Goal: Information Seeking & Learning: Learn about a topic

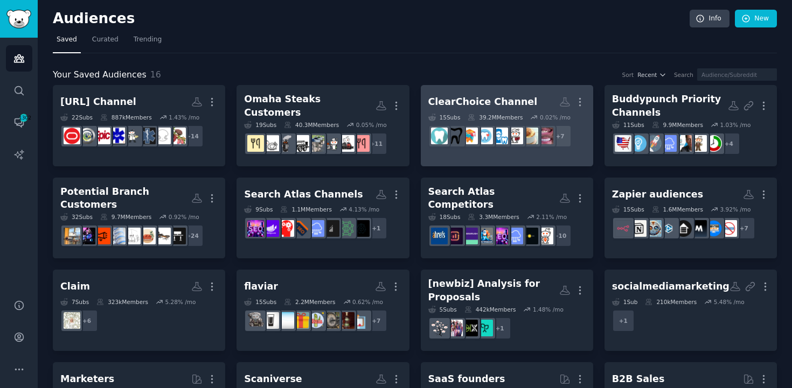
click at [477, 103] on div "ClearChoice Channel" at bounding box center [482, 101] width 109 height 13
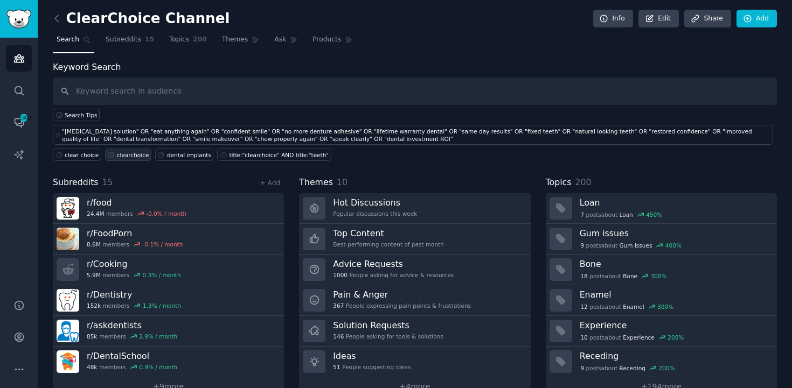
click at [129, 157] on div "clearchoice" at bounding box center [133, 155] width 32 height 8
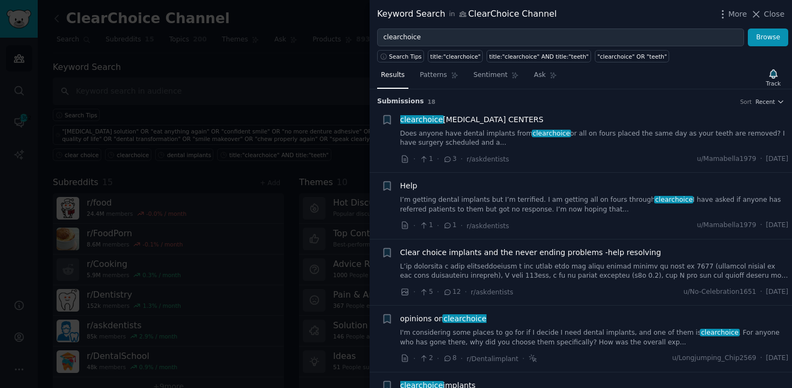
click at [574, 207] on link "I’m getting dental implants but I’m terrified. I am getting all on fours throug…" at bounding box center [594, 204] width 388 height 19
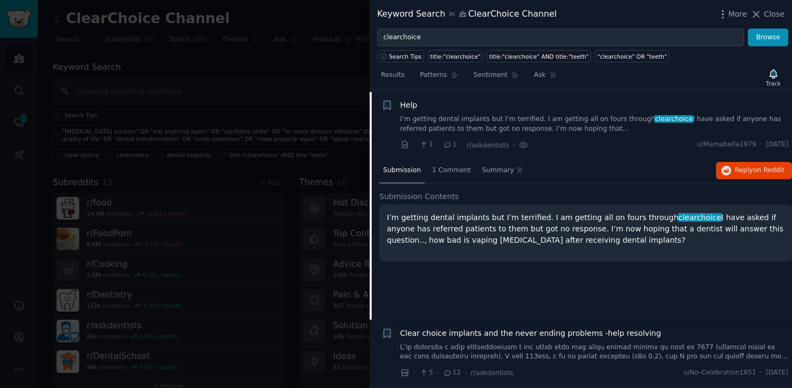
scroll to position [83, 0]
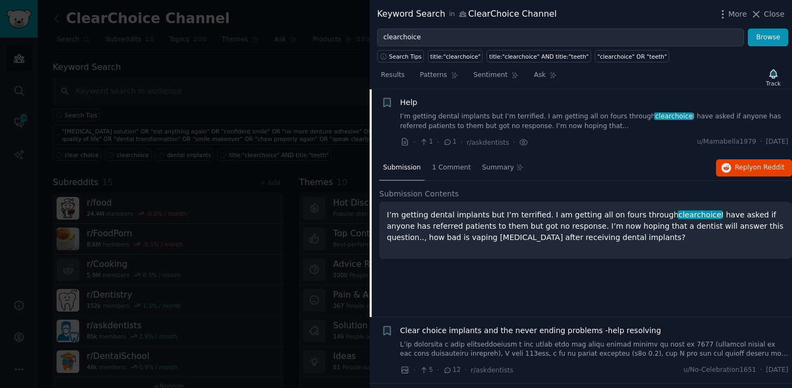
click at [786, 250] on div "I’m getting dental implants but I’m terrified. I am getting all on fours throug…" at bounding box center [585, 230] width 412 height 57
click at [595, 235] on p "I’m getting dental implants but I’m terrified. I am getting all on fours throug…" at bounding box center [585, 226] width 397 height 34
click at [738, 163] on span "Reply on Reddit" at bounding box center [759, 168] width 50 height 10
click at [667, 354] on link at bounding box center [594, 349] width 388 height 19
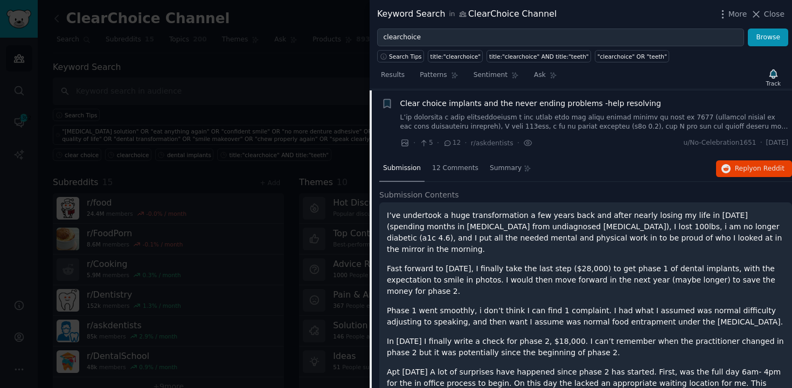
scroll to position [150, 0]
click at [734, 172] on span "Reply on Reddit" at bounding box center [759, 169] width 50 height 10
click at [728, 167] on button "Reply on Reddit" at bounding box center [754, 168] width 76 height 17
click at [507, 224] on p "I’ve undertook a huge transformation a few years back and after nearly losing m…" at bounding box center [585, 231] width 397 height 45
click at [589, 141] on div "· 5 · 12 · r/askdentists · u/No-Celebration1651 · [DATE]" at bounding box center [594, 142] width 388 height 11
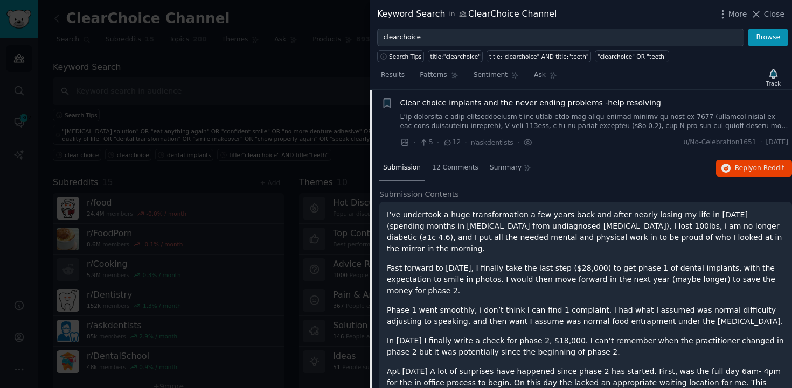
click at [606, 108] on span "Clear choice implants and the never ending problems -help resolving" at bounding box center [530, 102] width 261 height 11
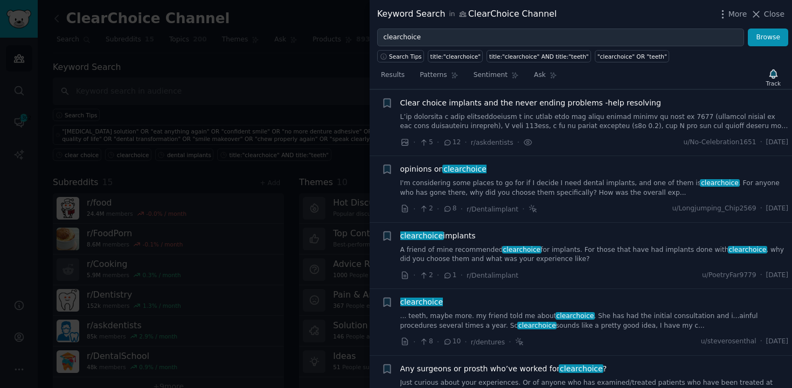
click at [646, 317] on link "... teeth, maybe more. my friend told me about clearchoice . She has had the in…" at bounding box center [594, 321] width 388 height 19
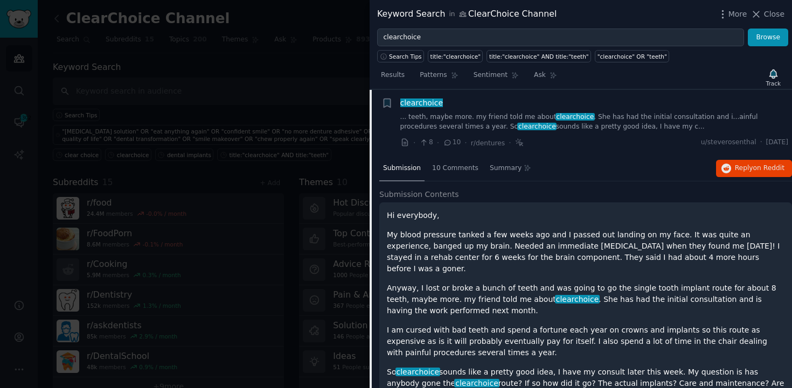
scroll to position [349, 0]
click at [737, 169] on span "Reply on Reddit" at bounding box center [759, 168] width 50 height 10
click at [669, 120] on link "... teeth, maybe more. my friend told me about clearchoice . She has had the in…" at bounding box center [594, 121] width 388 height 19
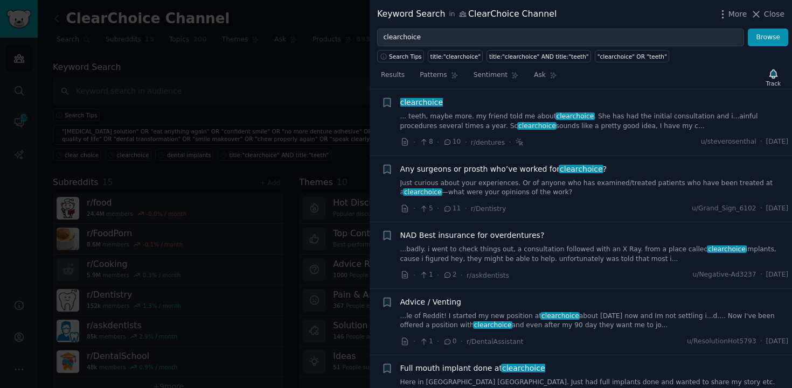
click at [469, 317] on link "...le of Reddit! I started my new position at [GEOGRAPHIC_DATA] about [DATE] no…" at bounding box center [594, 321] width 388 height 19
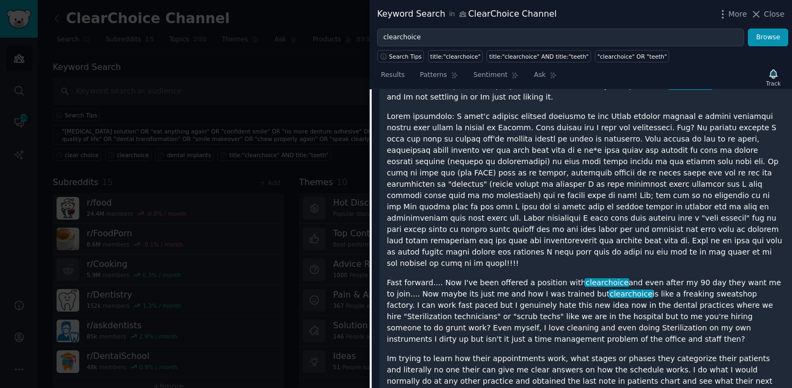
scroll to position [699, 0]
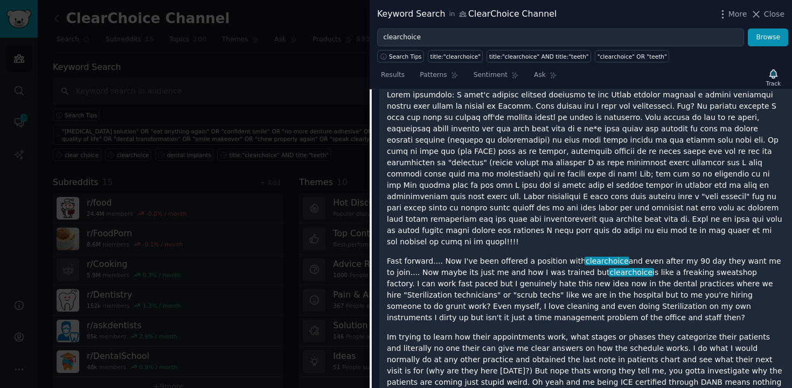
click at [666, 112] on p at bounding box center [585, 168] width 397 height 158
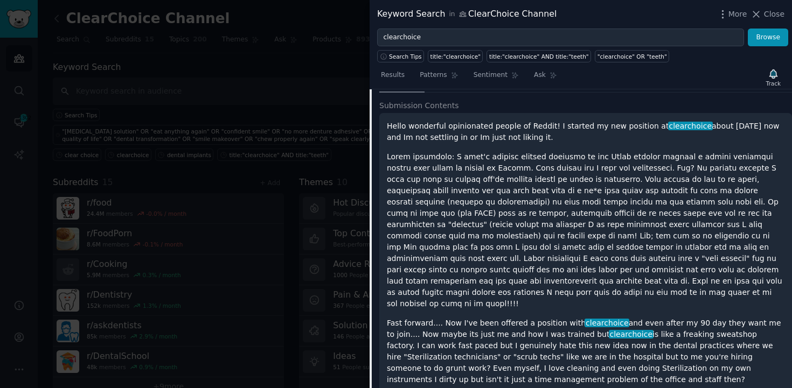
scroll to position [613, 0]
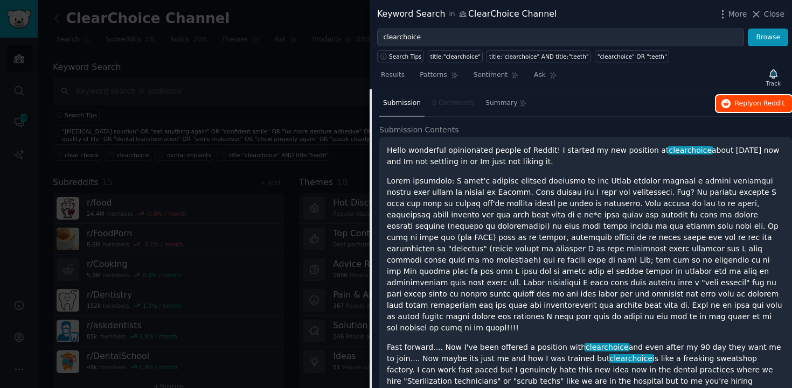
click at [727, 100] on icon "button" at bounding box center [726, 104] width 10 height 10
click at [596, 114] on div "Submission 0 Comments Summary Reply on Reddit" at bounding box center [585, 104] width 412 height 26
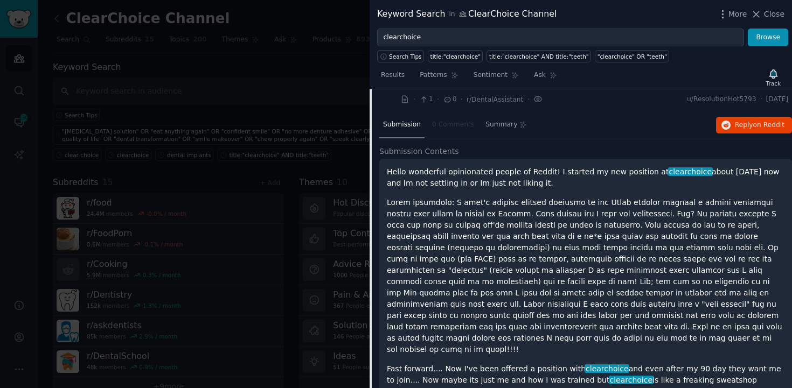
scroll to position [570, 0]
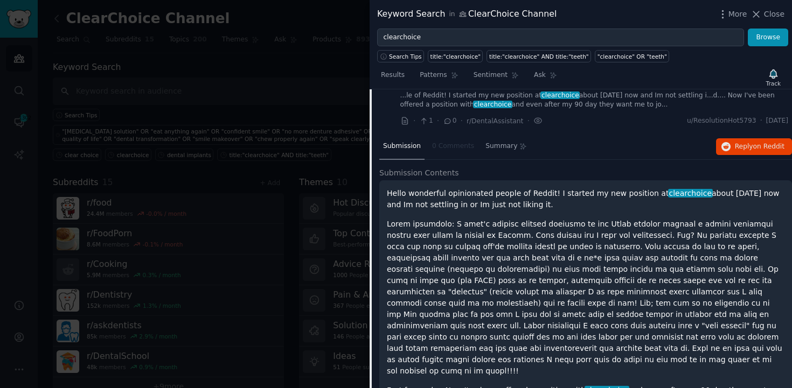
click at [588, 106] on link "...le of Reddit! I started my new position at [GEOGRAPHIC_DATA] about [DATE] no…" at bounding box center [594, 100] width 388 height 19
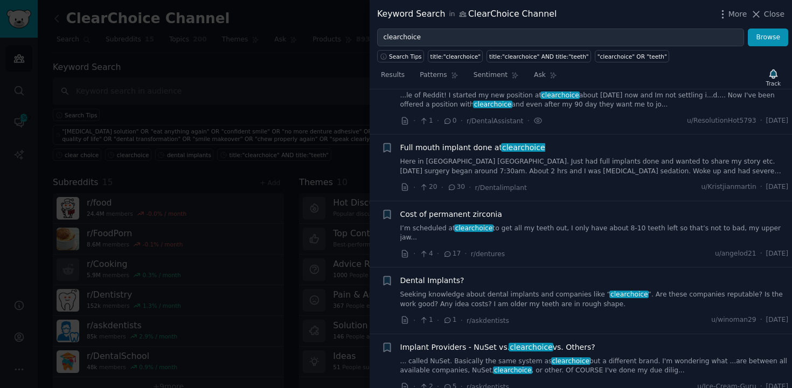
scroll to position [549, 0]
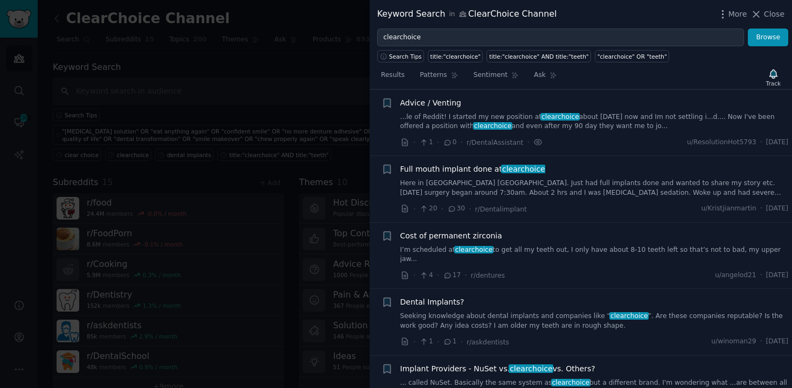
click at [628, 379] on link "... called NuSet. Basically the same system as clearchoice but a different bran…" at bounding box center [594, 388] width 388 height 19
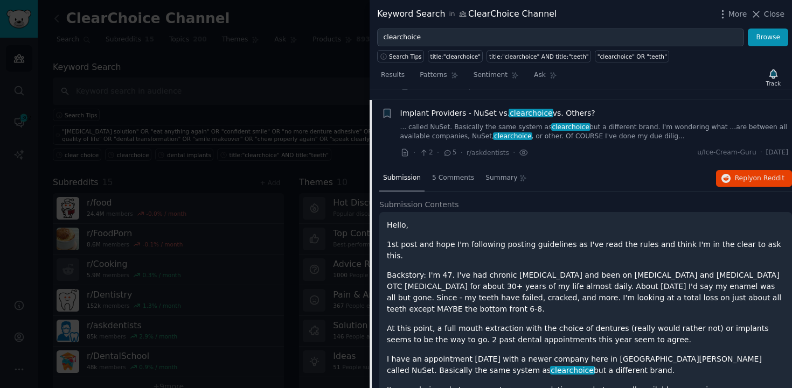
scroll to position [806, 0]
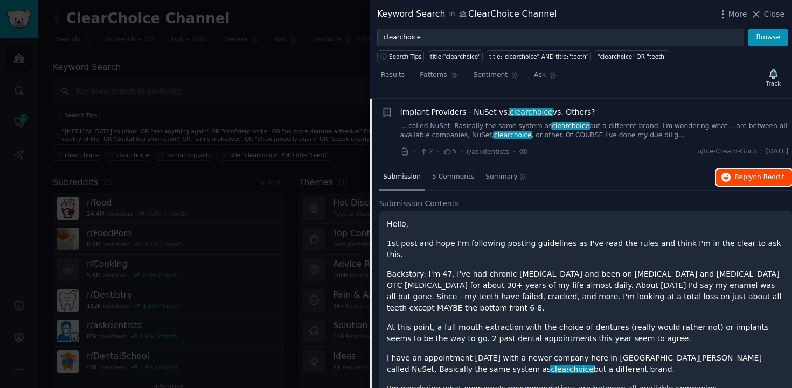
click at [745, 173] on button "Reply on Reddit" at bounding box center [754, 177] width 76 height 17
click at [610, 122] on link "... called NuSet. Basically the same system as clearchoice but a different bran…" at bounding box center [594, 131] width 388 height 19
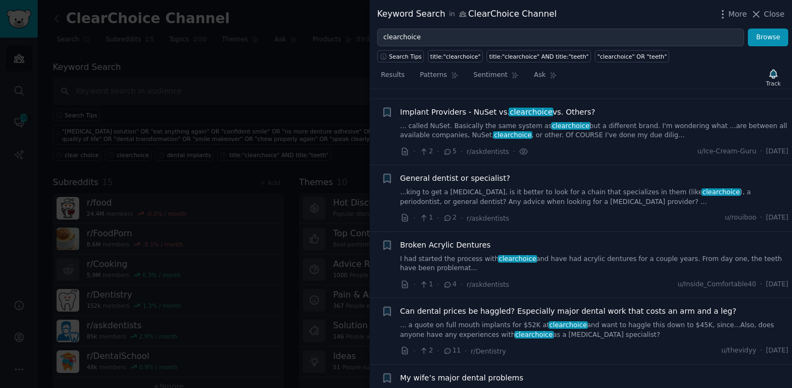
click at [668, 324] on link "... a quote on full mouth implants for $52K at clearchoice and want to haggle t…" at bounding box center [594, 330] width 388 height 19
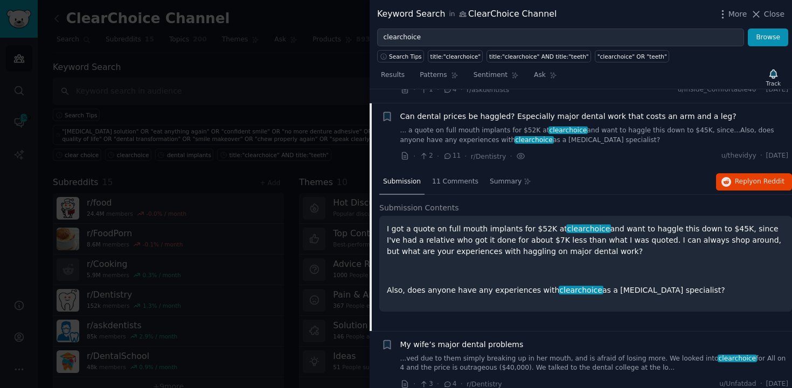
scroll to position [1005, 0]
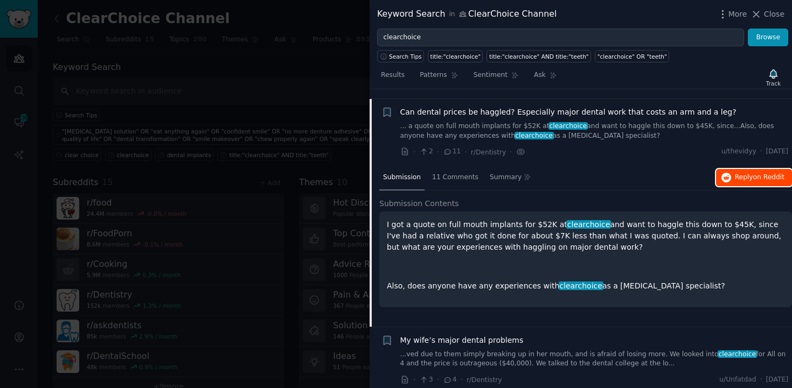
click at [744, 173] on button "Reply on Reddit" at bounding box center [754, 177] width 76 height 17
click at [603, 125] on link "... a quote on full mouth implants for $52K at clearchoice and want to haggle t…" at bounding box center [594, 131] width 388 height 19
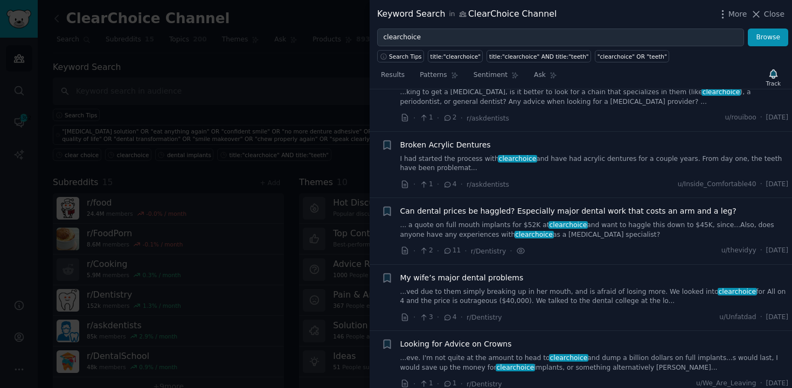
click at [606, 288] on link "...ved due to them simply breaking up in her mouth, and is afraid of losing mor…" at bounding box center [594, 297] width 388 height 19
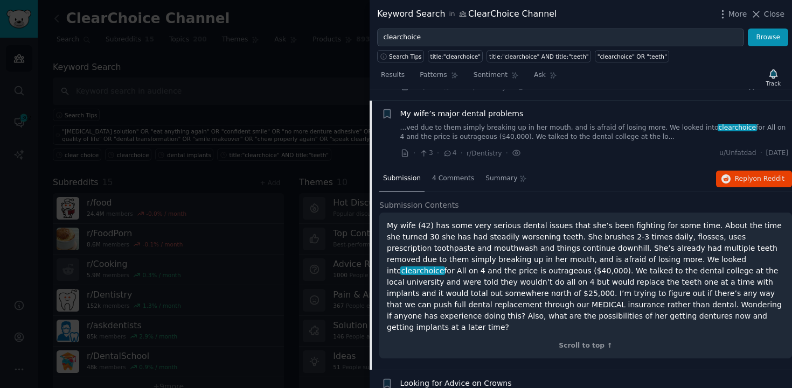
scroll to position [1072, 0]
click at [750, 173] on button "Reply on Reddit" at bounding box center [754, 177] width 76 height 17
